Goal: Feedback & Contribution: Contribute content

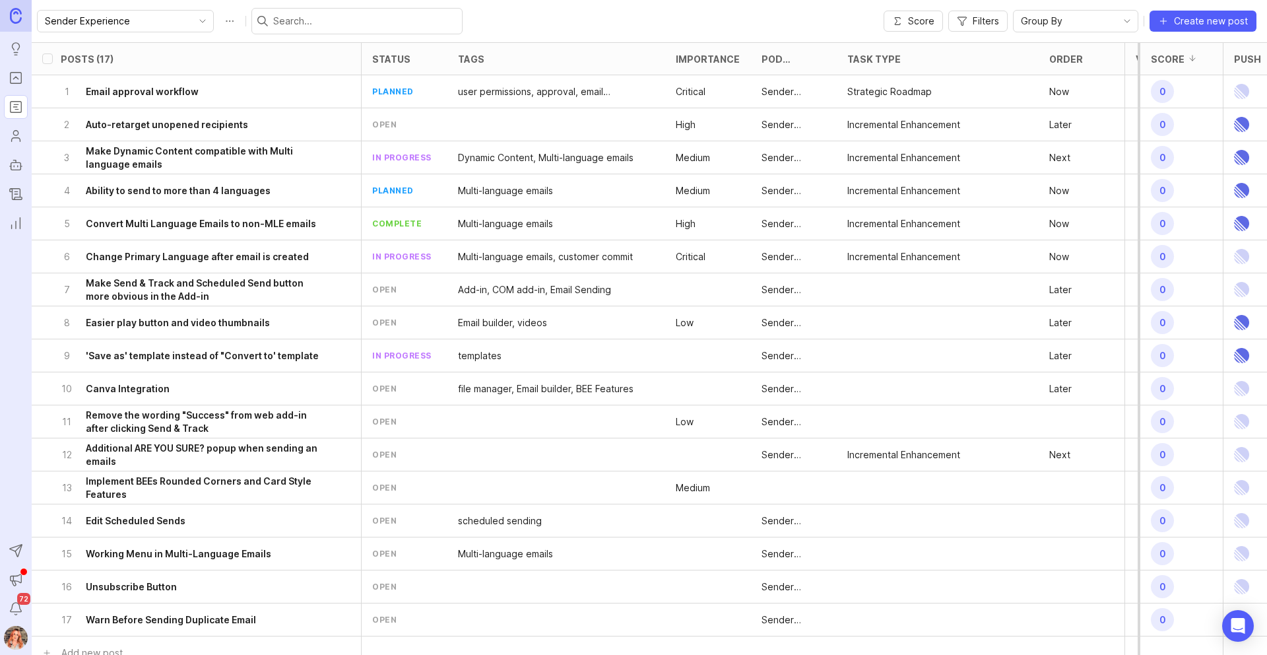
click at [20, 15] on img at bounding box center [16, 15] width 12 height 15
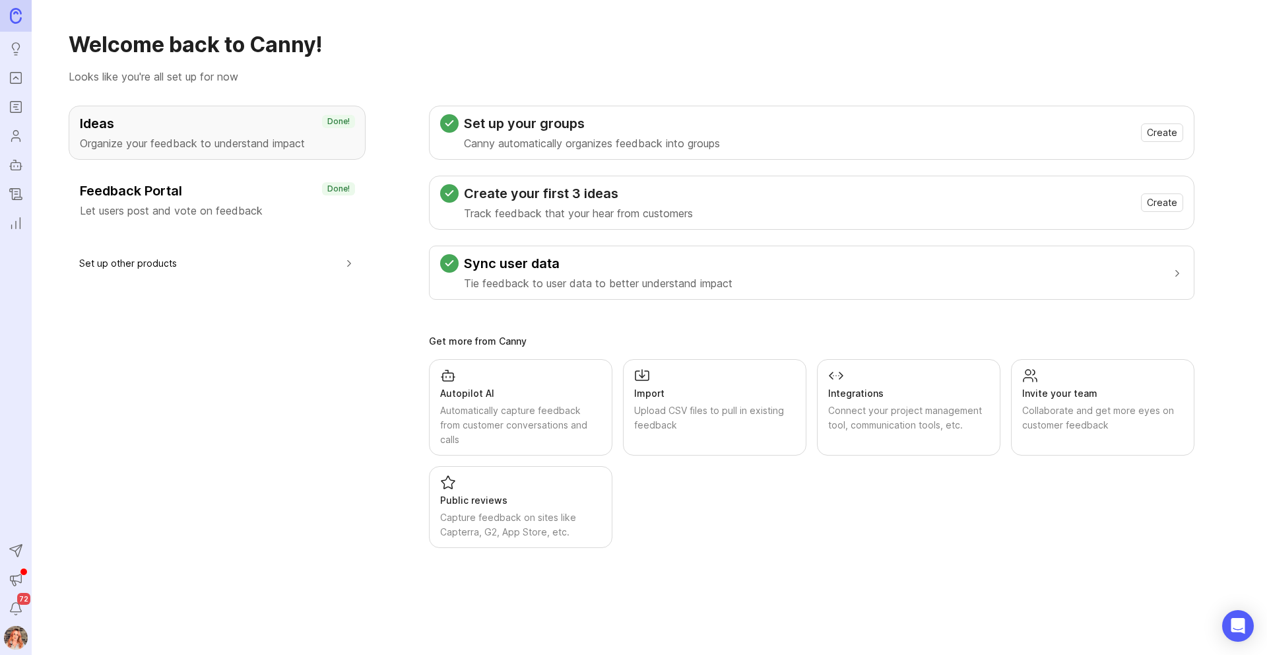
click at [9, 81] on icon "Portal" at bounding box center [16, 78] width 15 height 16
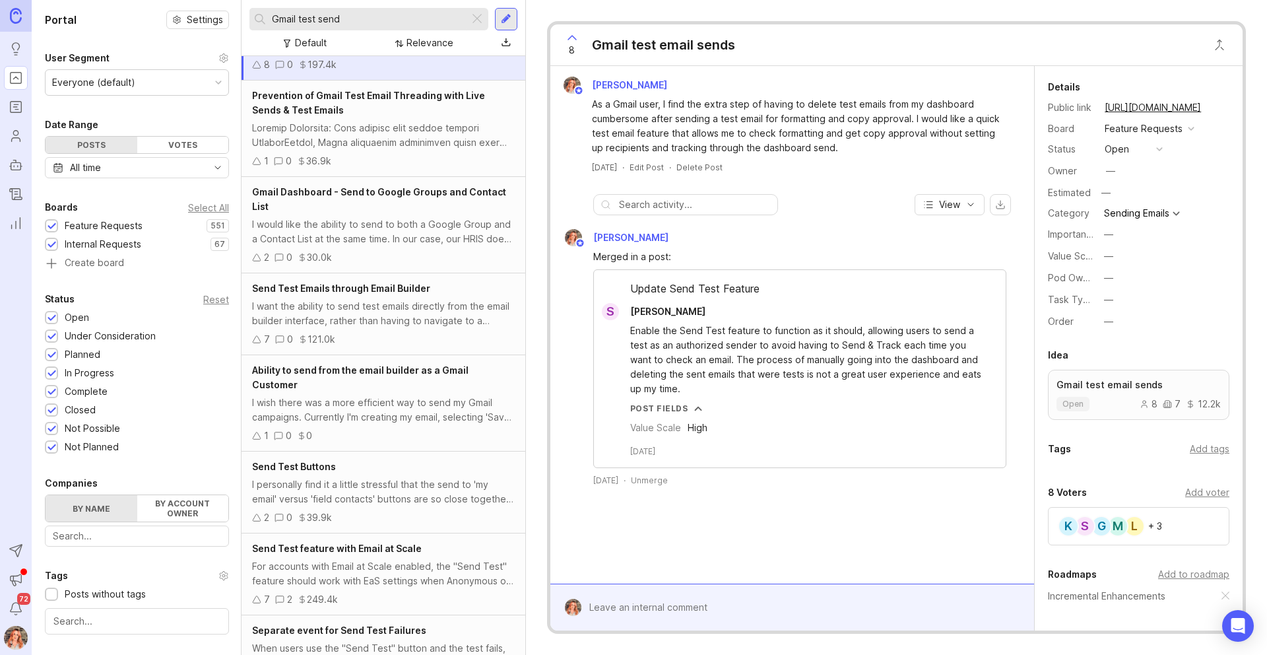
scroll to position [116, 0]
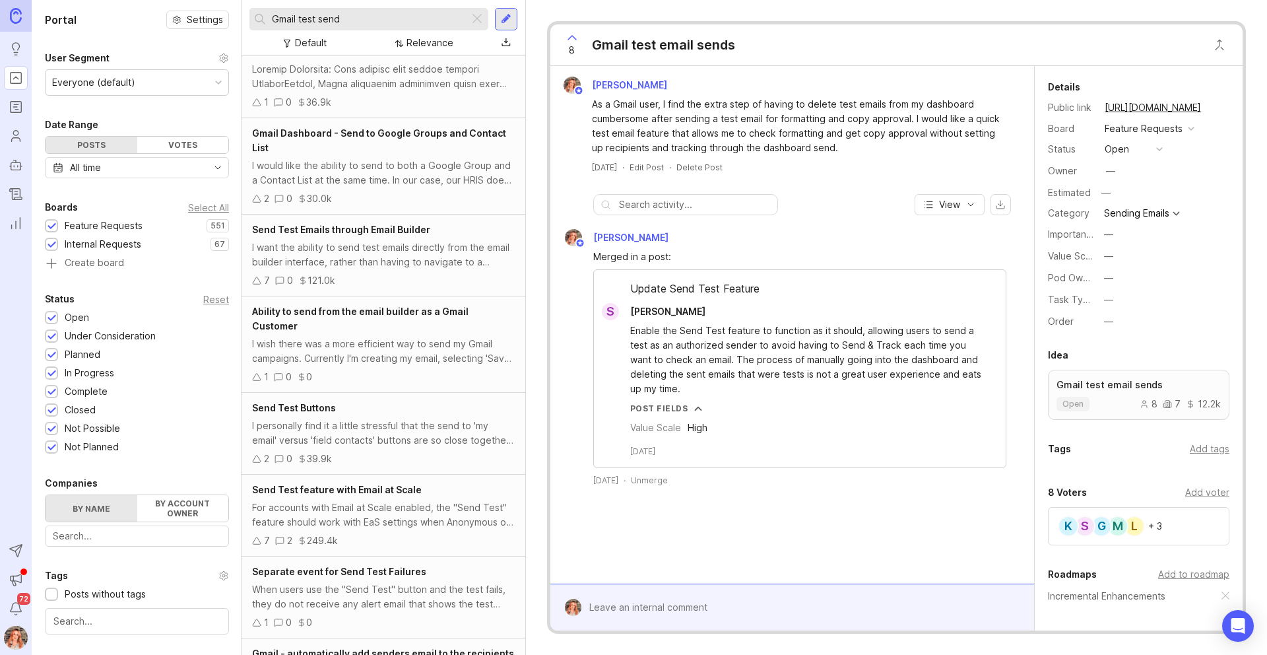
click at [481, 18] on div at bounding box center [477, 19] width 16 height 17
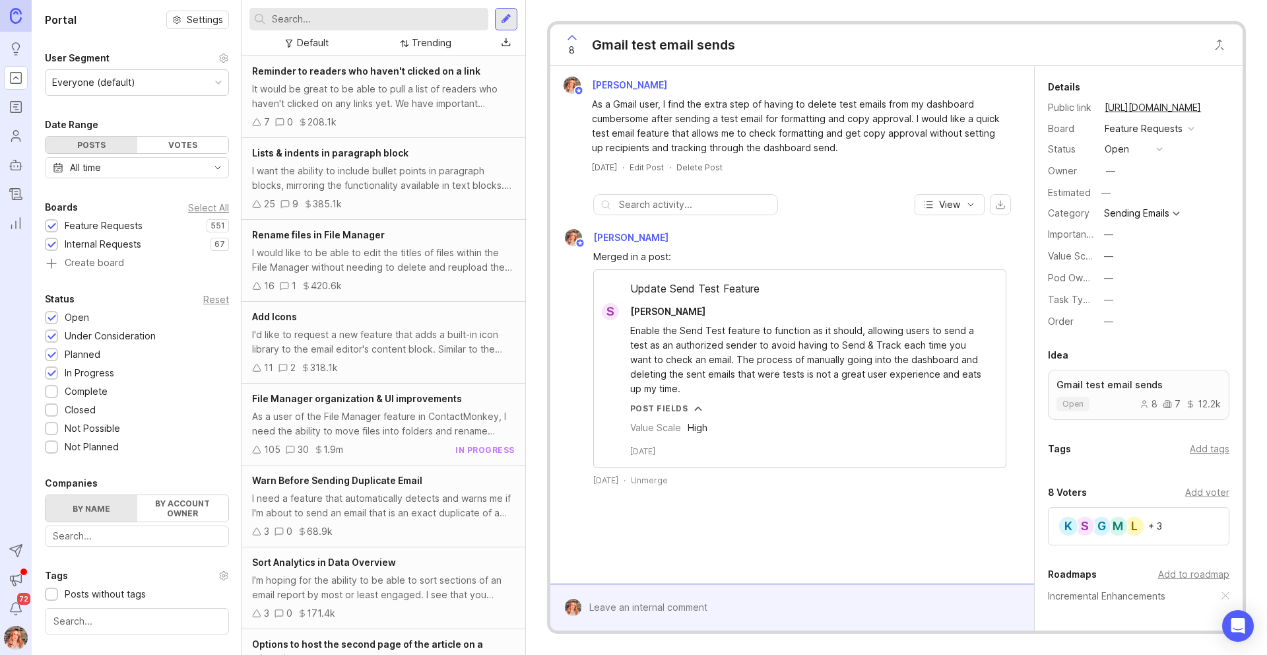
click at [303, 40] on div "Default" at bounding box center [313, 43] width 32 height 15
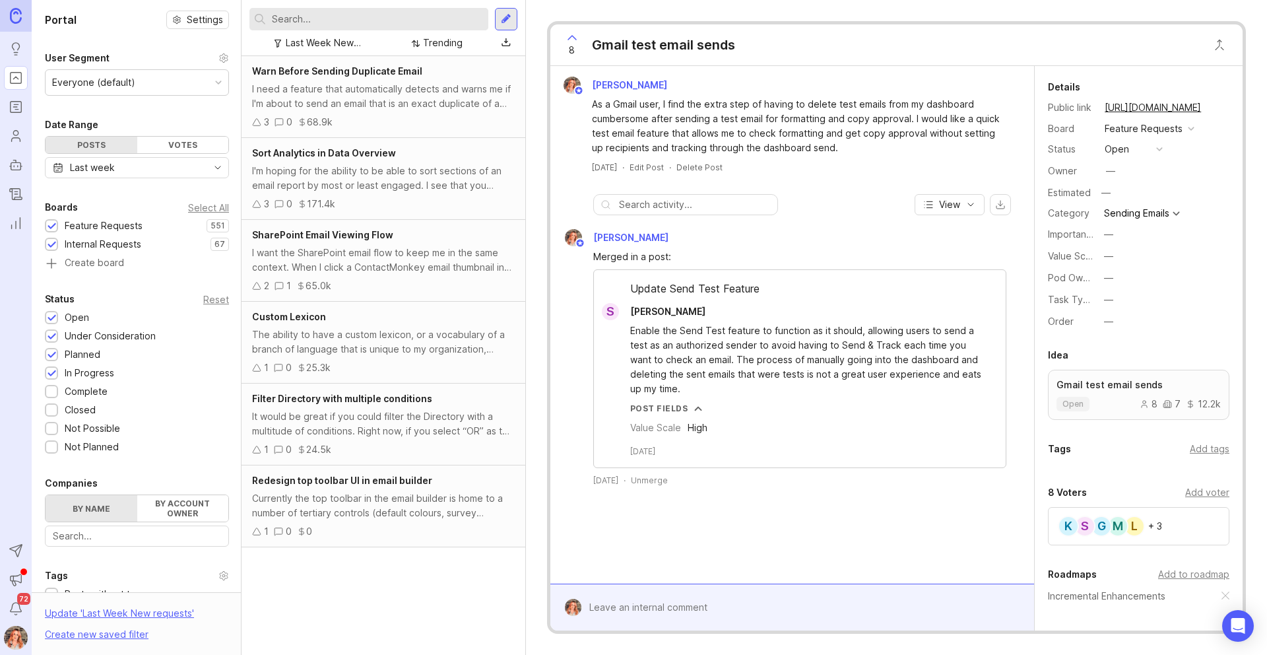
click at [336, 40] on div "Last Week New requests" at bounding box center [323, 43] width 75 height 15
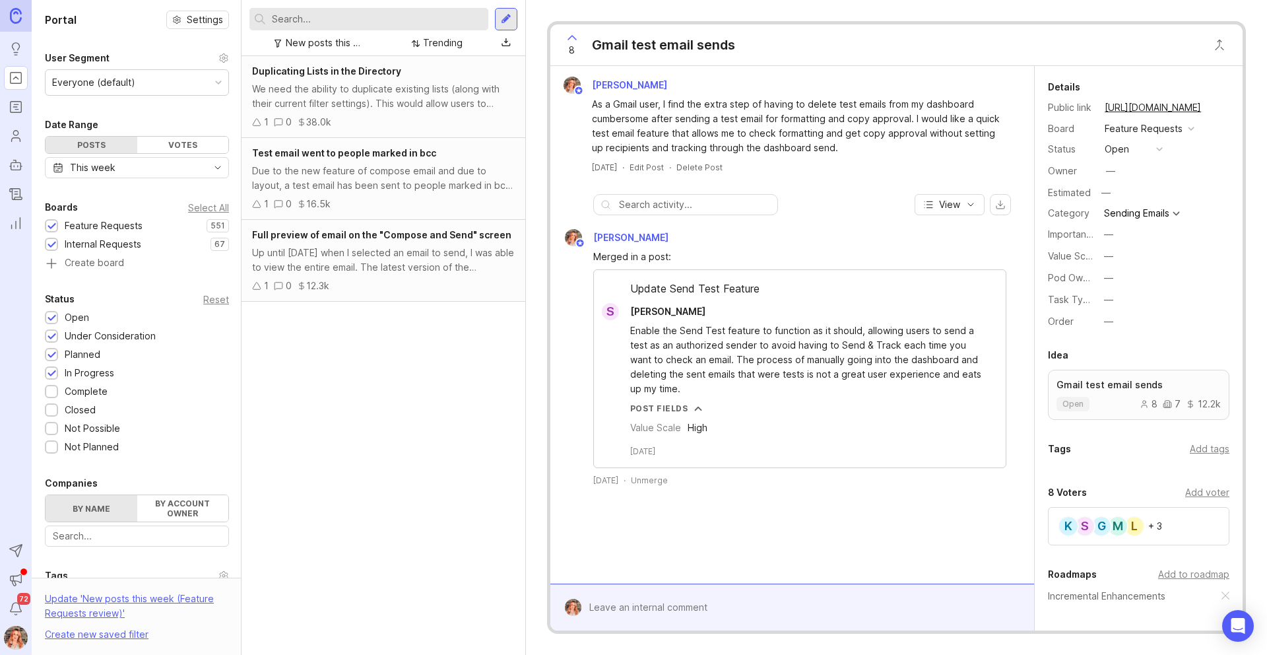
click at [371, 174] on div "Due to the new feature of compose email and due to layout, a test email has bee…" at bounding box center [383, 178] width 263 height 29
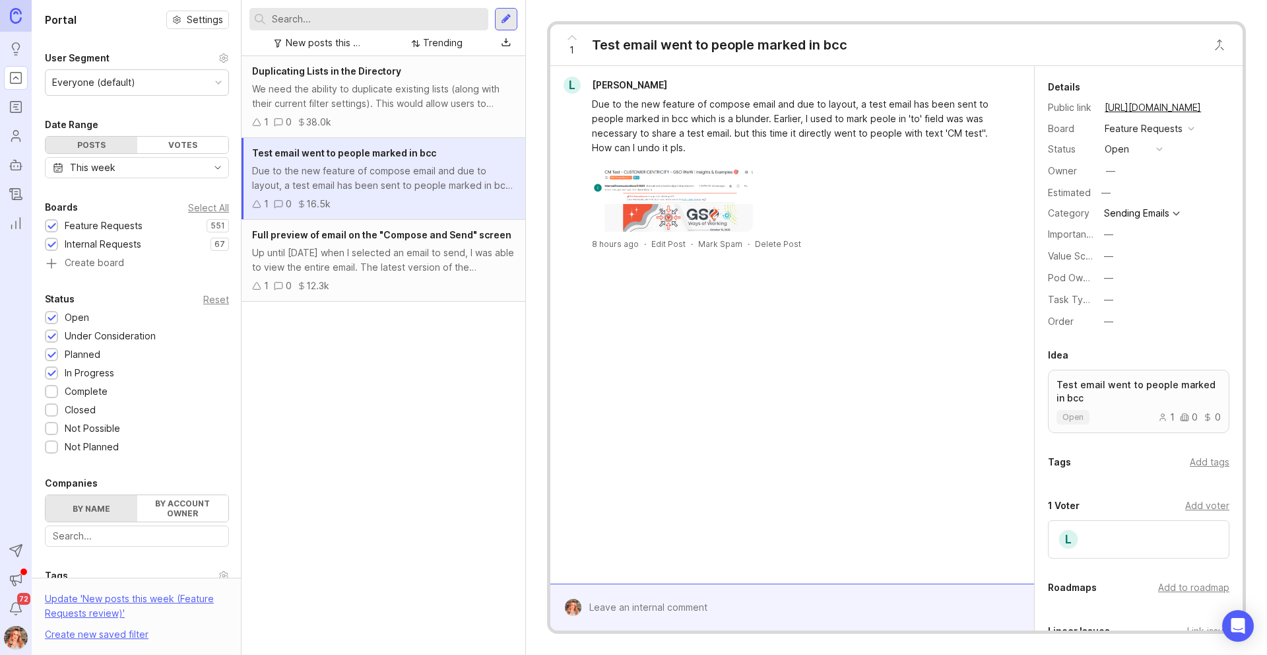
click at [380, 240] on span "Full preview of email on the "Compose and Send" screen" at bounding box center [381, 234] width 259 height 11
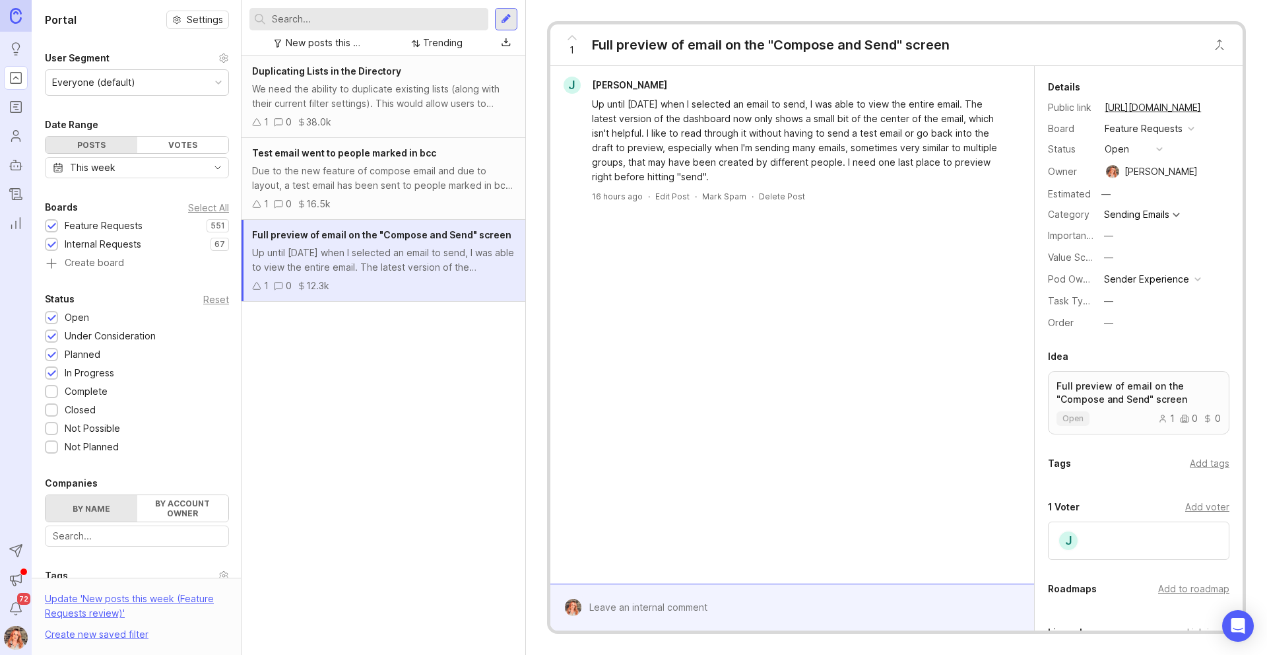
click at [337, 25] on input "text" at bounding box center [377, 19] width 211 height 15
type input "dashboard preview"
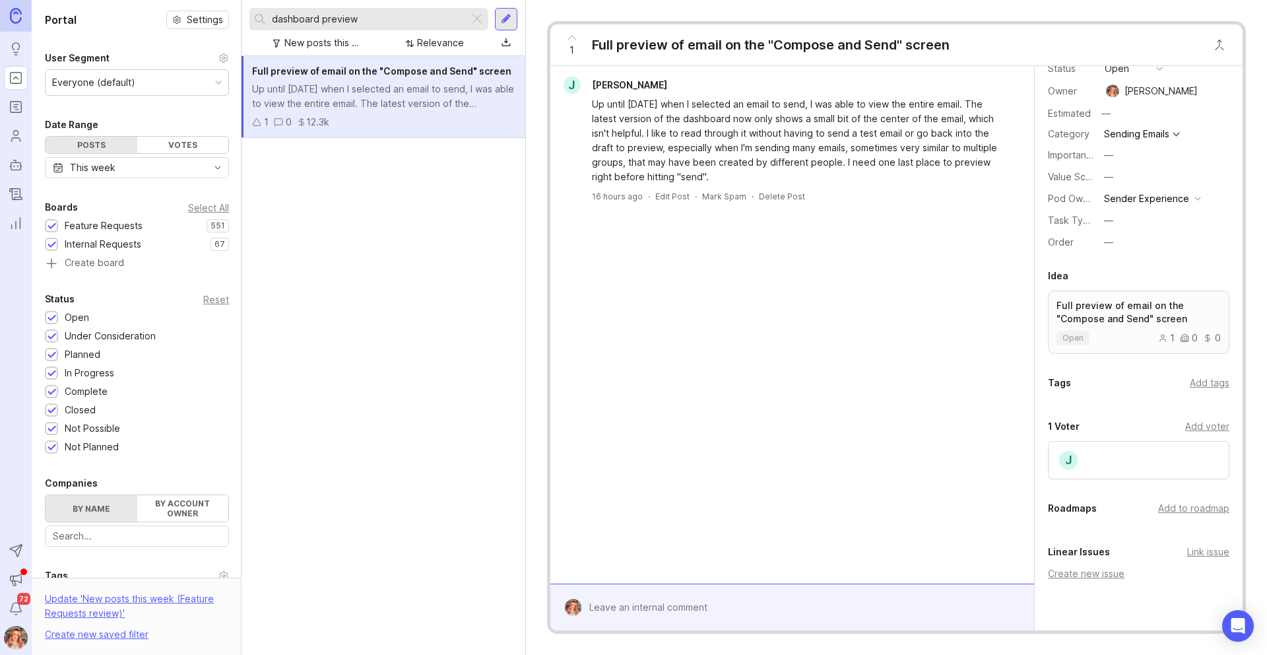
scroll to position [150, 0]
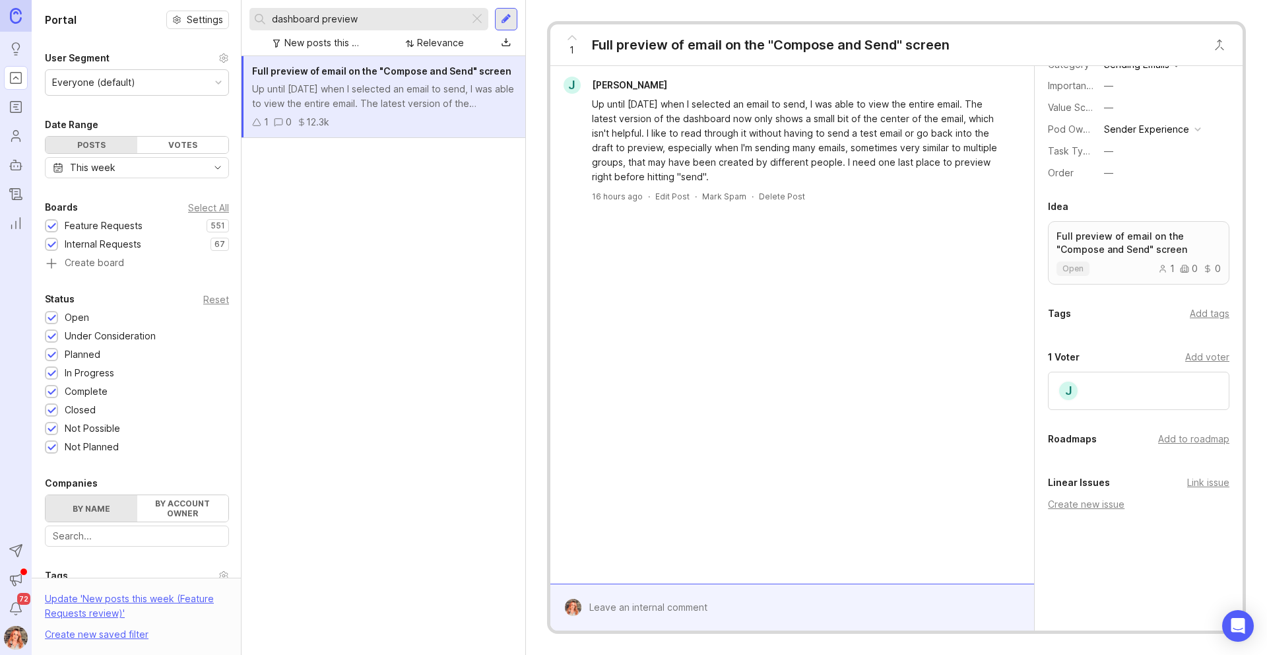
click at [1174, 441] on div "Add to roadmap" at bounding box center [1193, 439] width 71 height 15
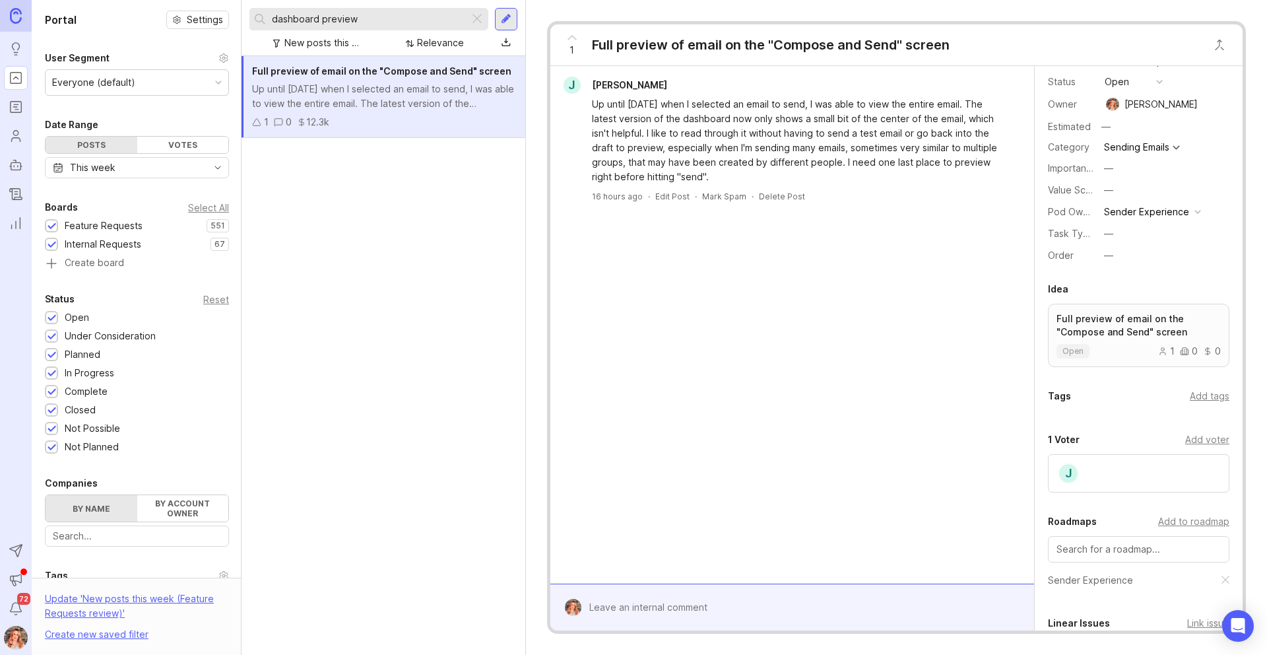
scroll to position [0, 0]
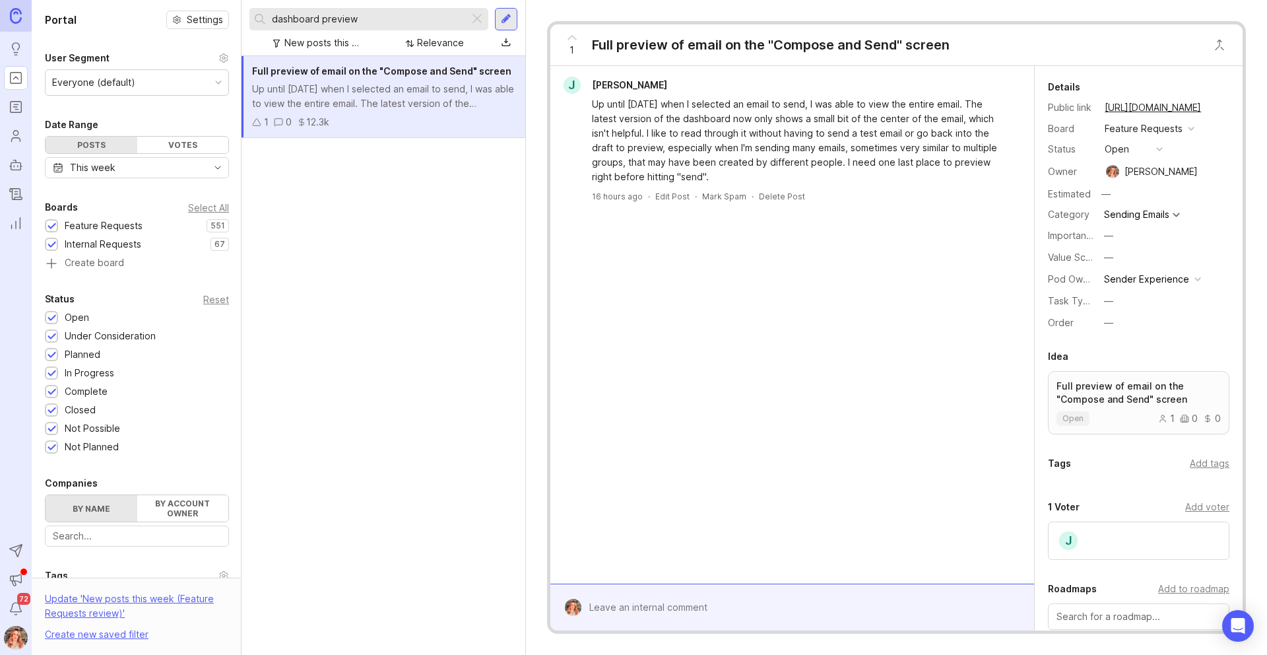
click at [1206, 110] on button "copy icon" at bounding box center [1214, 107] width 18 height 18
click at [1219, 47] on button "Close button" at bounding box center [1219, 45] width 26 height 26
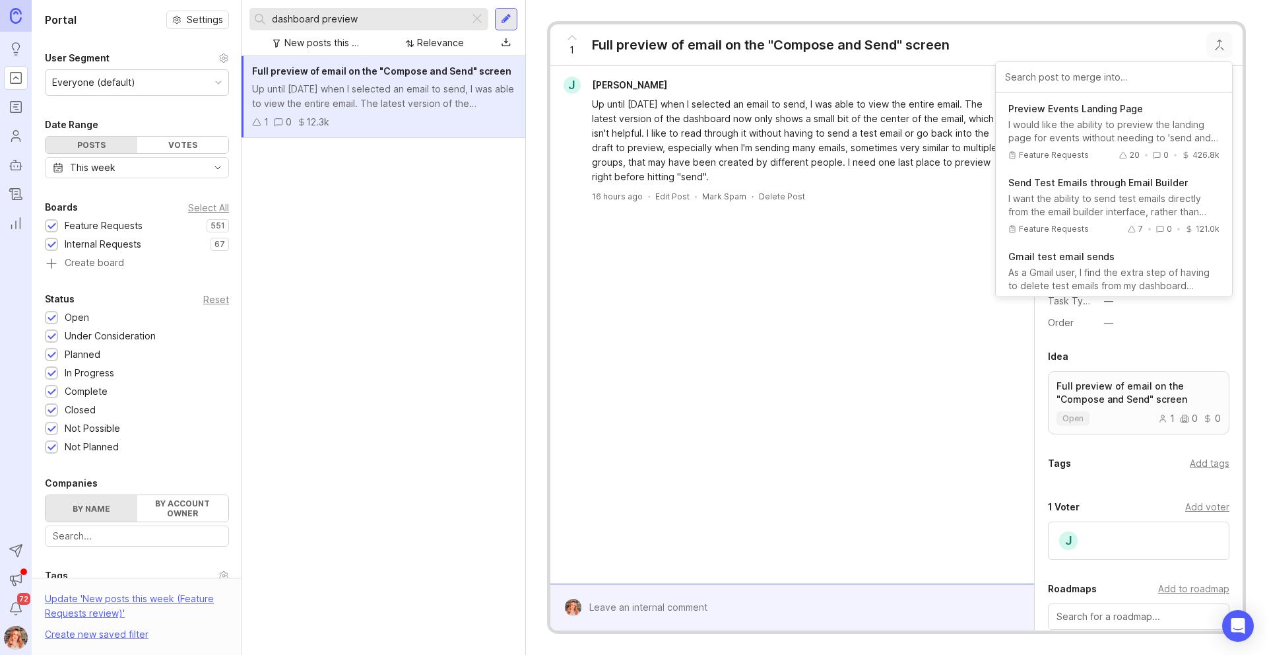
click at [994, 34] on div "1 Full preview of email on the "Compose and Send" screen Preview Events Landing…" at bounding box center [896, 45] width 692 height 42
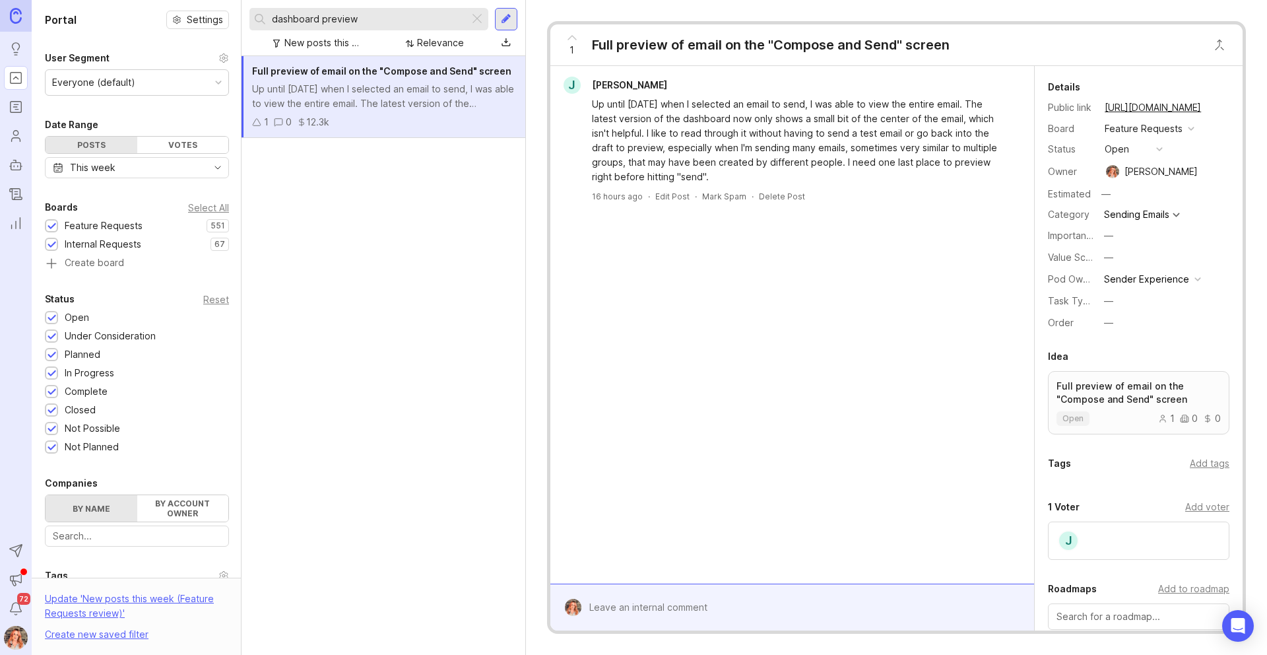
click at [1208, 113] on button "copy icon" at bounding box center [1214, 107] width 18 height 18
click at [659, 598] on div at bounding box center [801, 607] width 441 height 25
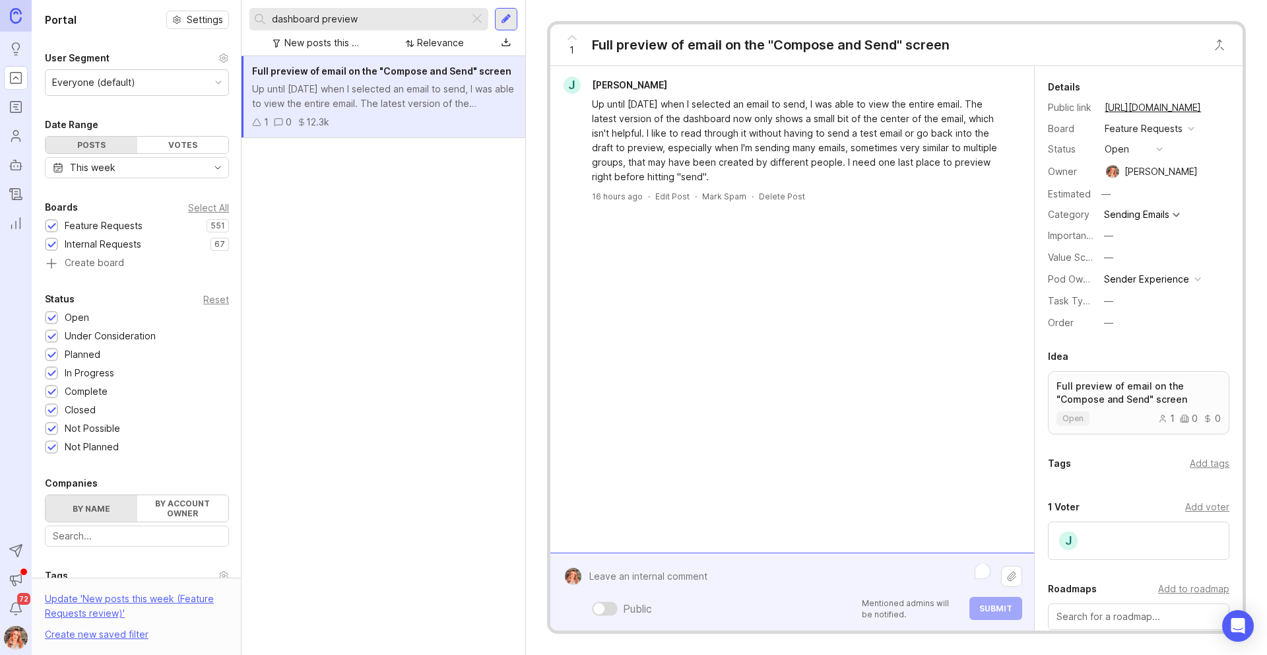
click at [595, 608] on div at bounding box center [598, 607] width 11 height 11
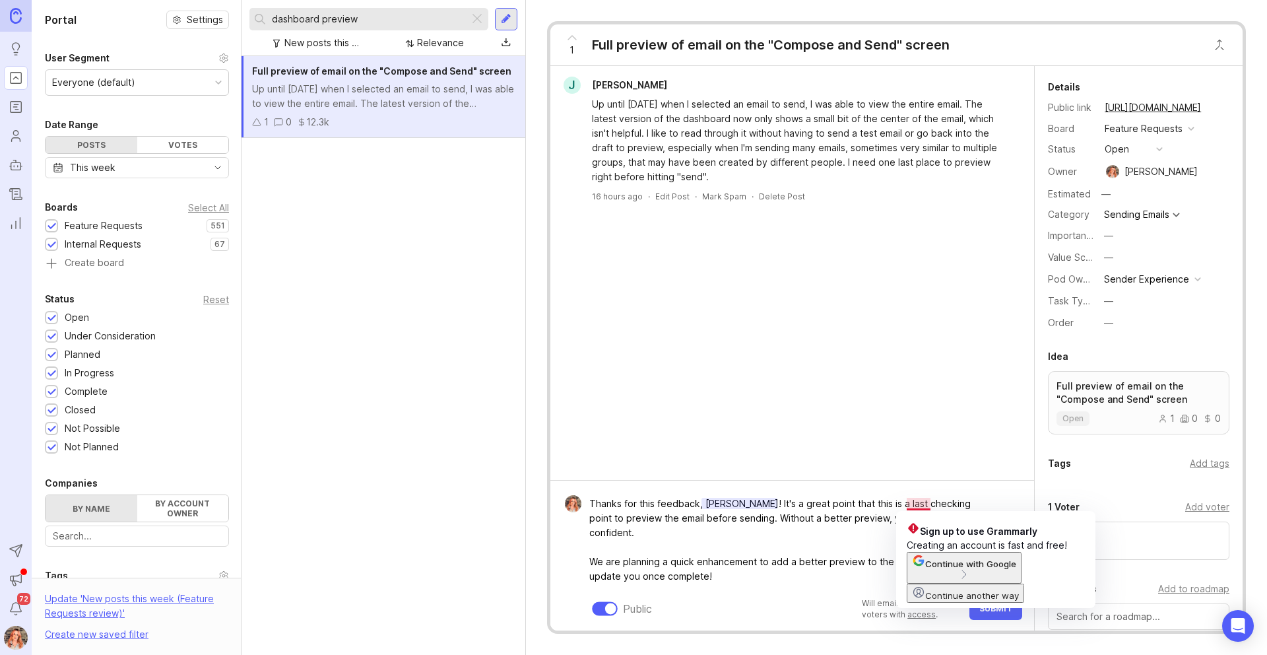
click at [762, 521] on textarea "Thanks for this feedback, [PERSON_NAME]! It's a great point that this is a last…" at bounding box center [791, 540] width 420 height 98
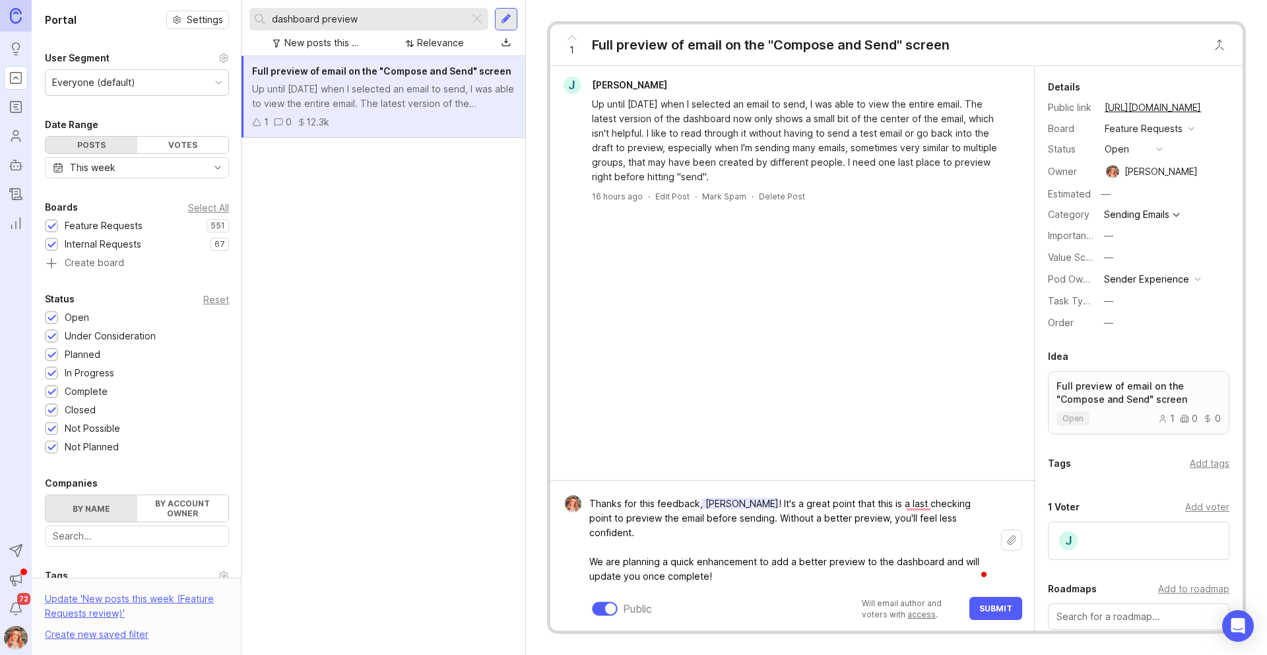
type textarea "Thanks for this feedback, [PERSON_NAME]! It's a great point that this is a last…"
click at [1002, 607] on span "Submit" at bounding box center [995, 608] width 33 height 10
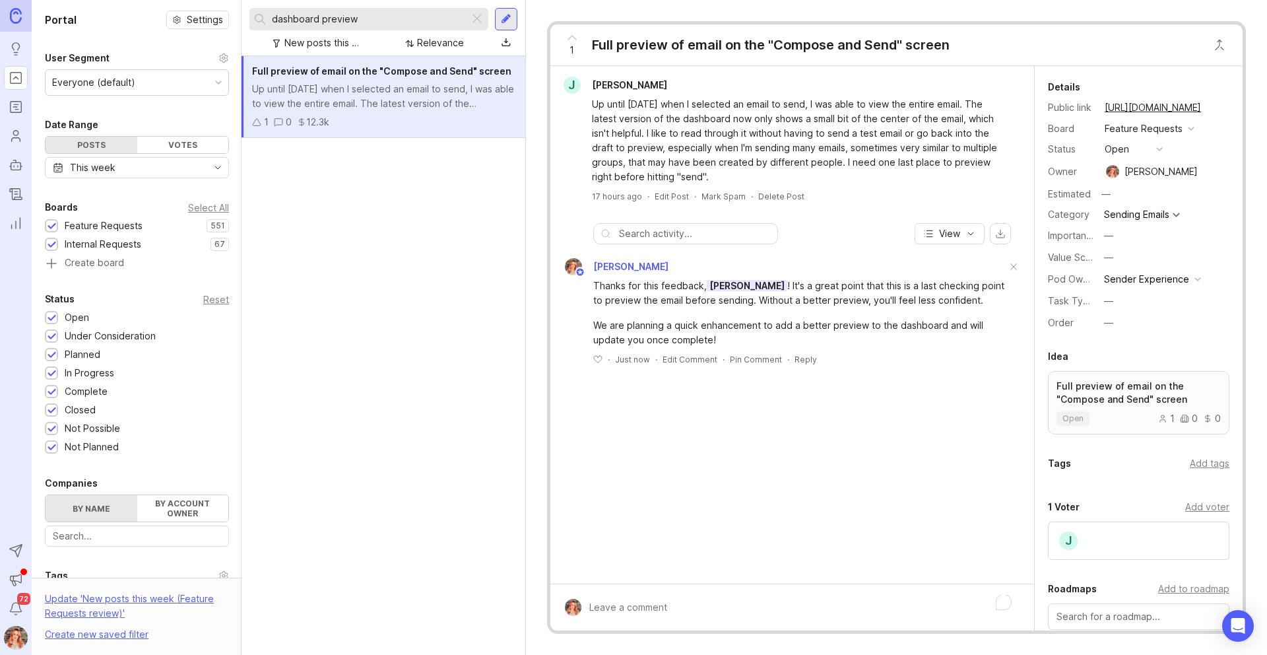
click at [1129, 146] on button "open" at bounding box center [1134, 149] width 66 height 17
click at [1130, 227] on li "planned" at bounding box center [1134, 221] width 66 height 24
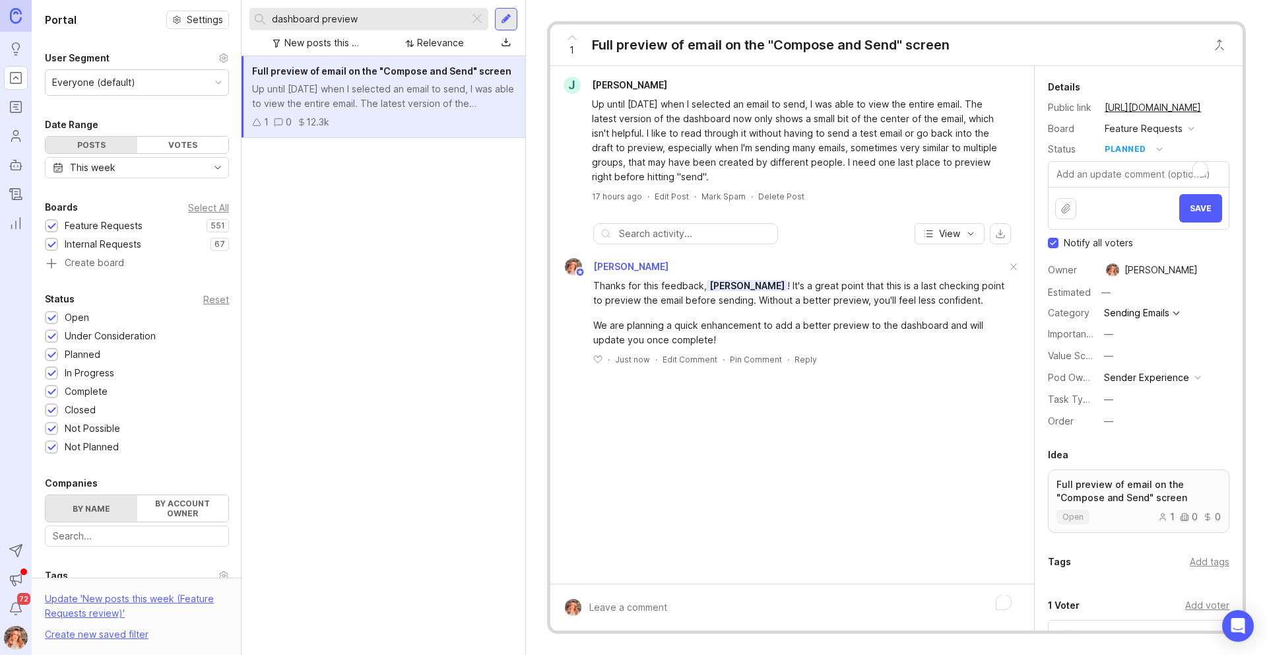
click at [1206, 203] on button "Save" at bounding box center [1200, 208] width 43 height 28
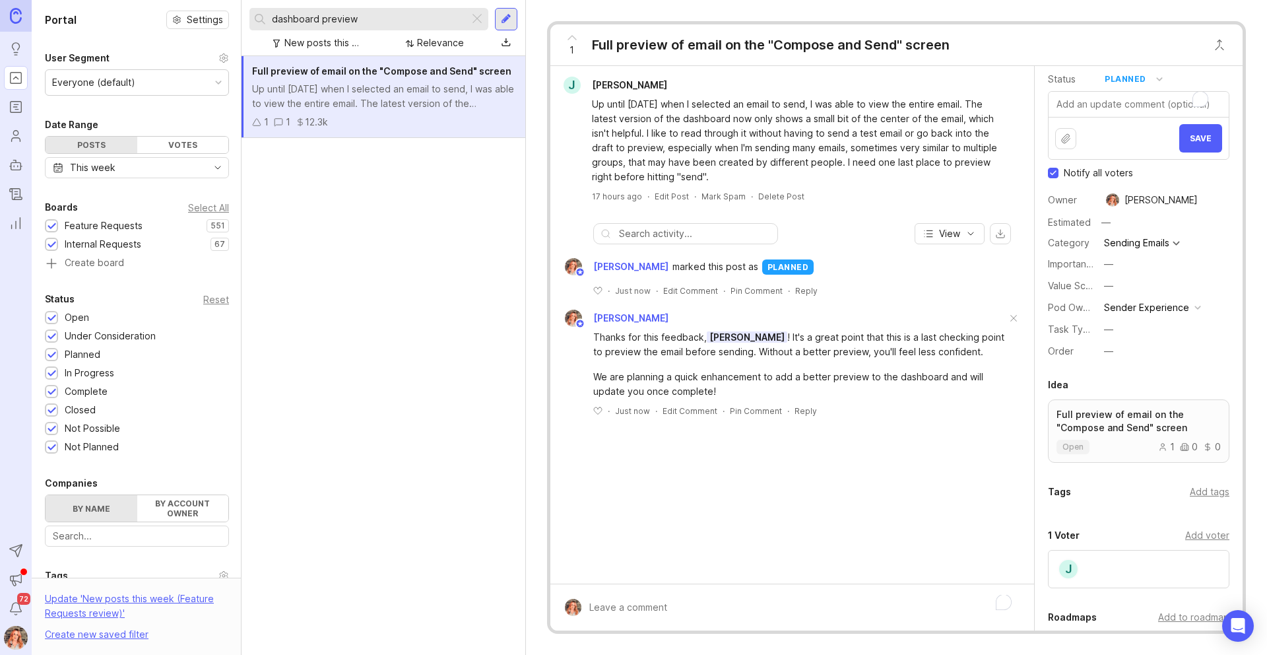
scroll to position [306, 0]
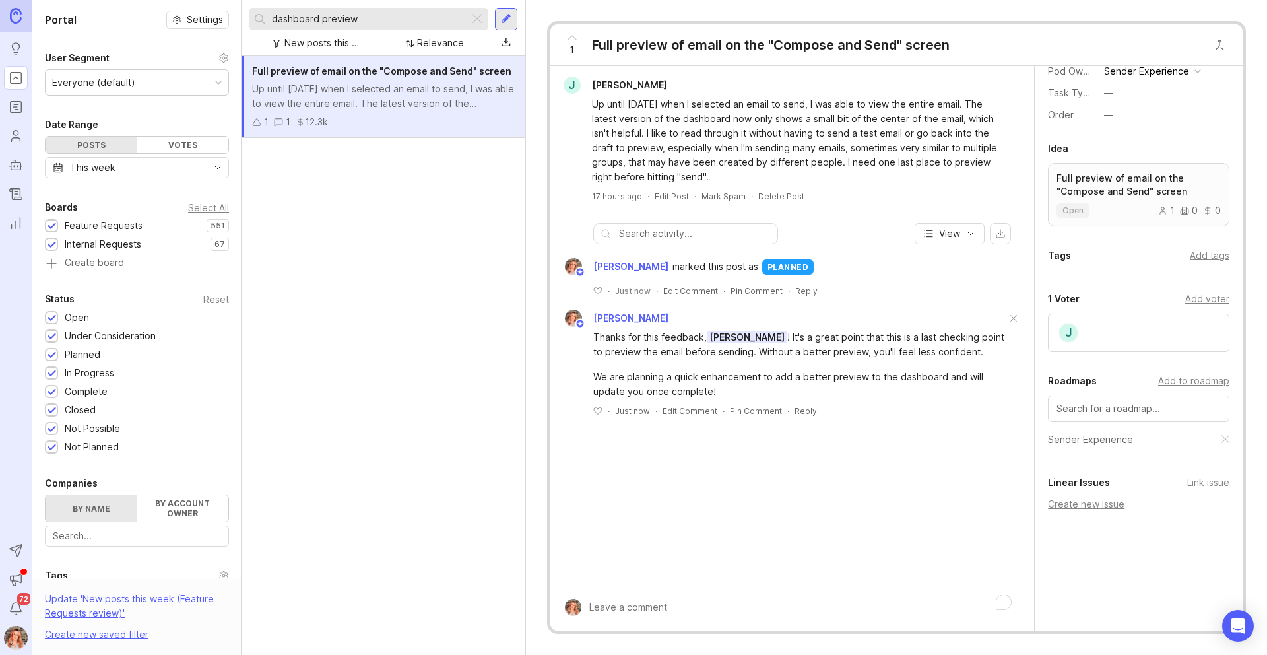
click at [1099, 507] on div "Create new issue" at bounding box center [1138, 504] width 181 height 15
click at [1069, 503] on div "Create new issue" at bounding box center [1138, 504] width 181 height 15
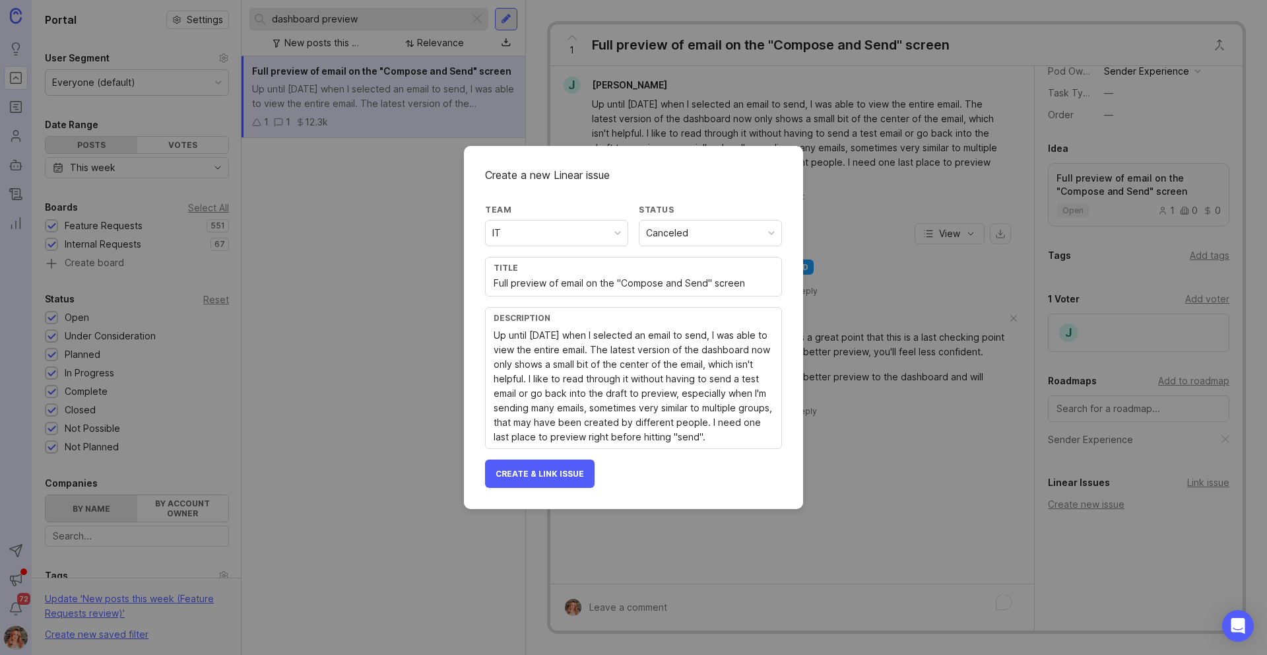
click at [575, 235] on div "IT" at bounding box center [557, 232] width 142 height 25
click at [651, 238] on div "Merged" at bounding box center [663, 233] width 35 height 15
click at [494, 281] on input "Full preview of email on the "Compose and Send" screen" at bounding box center [634, 283] width 280 height 15
type input "Dashboards: Full preview of email on the "Compose and Send" screen"
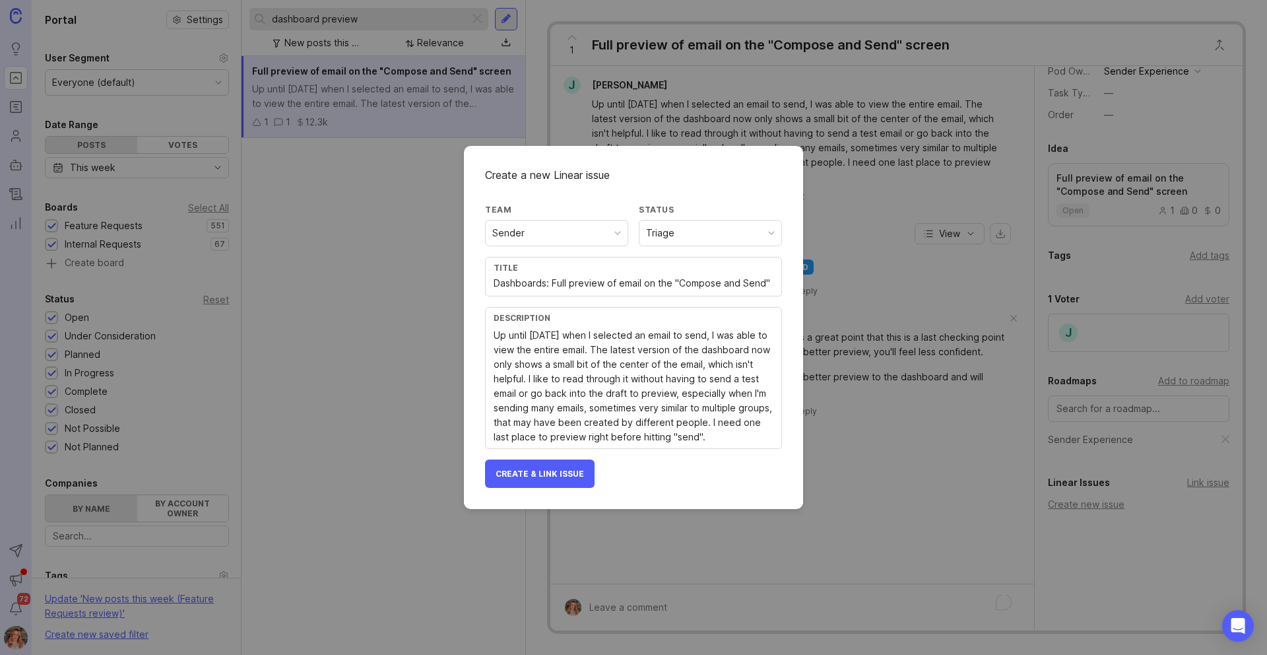
click at [486, 337] on div "Description Up until [DATE] when I selected an email to send, I was able to vie…" at bounding box center [633, 378] width 297 height 142
click at [534, 430] on textarea "Customer feedback: "Up until [DATE] when I selected an email to send, I was abl…" at bounding box center [634, 386] width 280 height 116
click at [537, 338] on textarea "Customer feedback: "Up until [DATE] when I selected an email to send, I was abl…" at bounding box center [634, 386] width 280 height 116
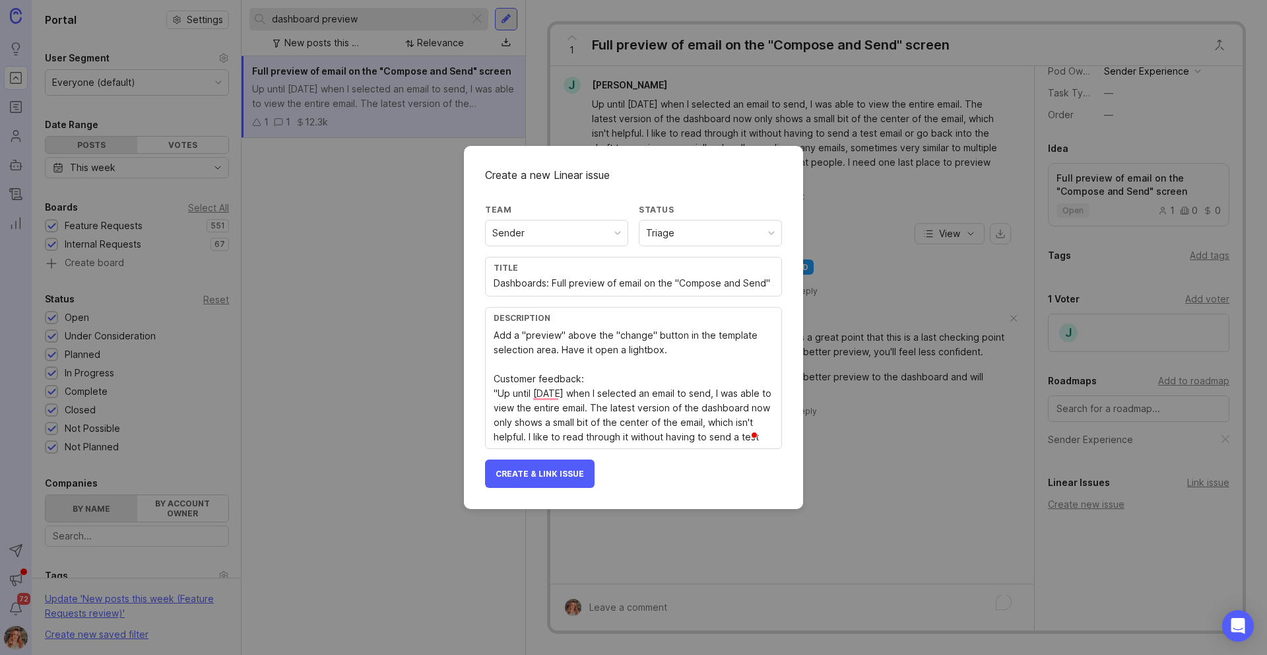
type textarea "Add a "preview" above the "change" button in the template selection area. Have …"
click at [513, 484] on button "Create & Link Issue" at bounding box center [540, 473] width 110 height 28
